Goal: Find specific page/section: Find specific page/section

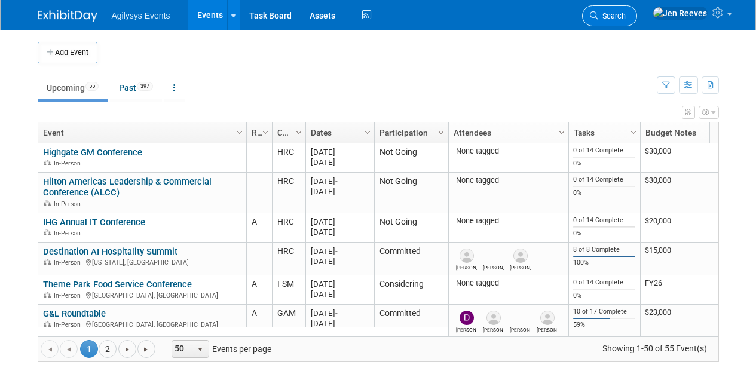
click at [637, 23] on link "Search" at bounding box center [609, 15] width 55 height 21
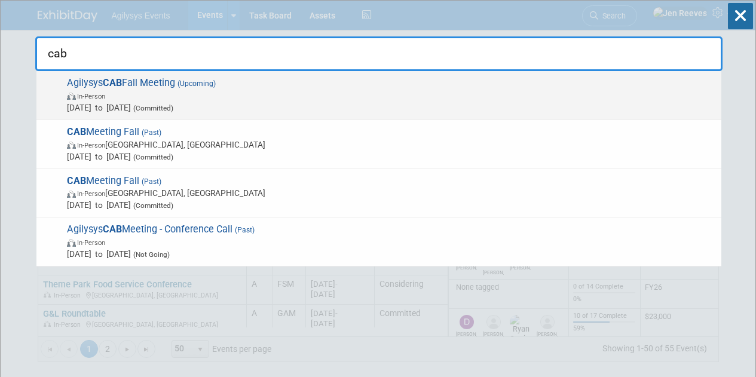
type input "cab"
click at [163, 96] on span "In-Person" at bounding box center [391, 96] width 649 height 12
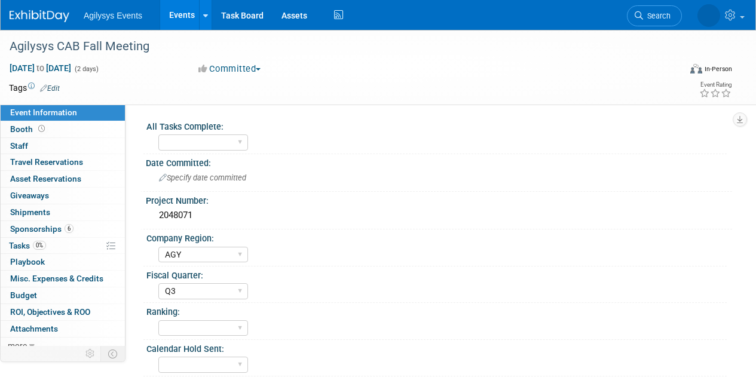
select select "AGY"
select select "Q3"
